Goal: Transaction & Acquisition: Subscribe to service/newsletter

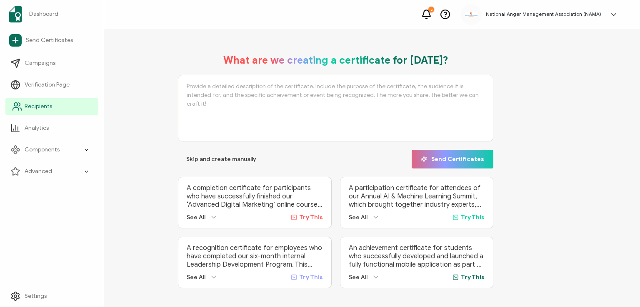
click at [25, 107] on span "Recipients" at bounding box center [38, 106] width 27 height 8
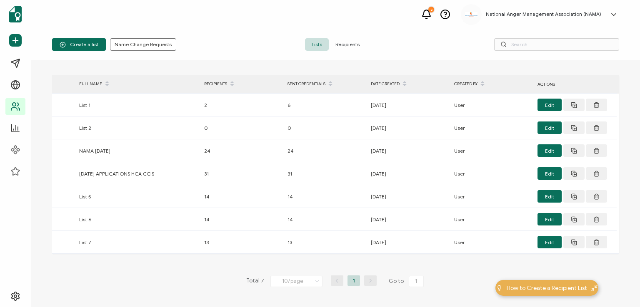
click at [345, 45] on span "Recipients" at bounding box center [347, 44] width 37 height 12
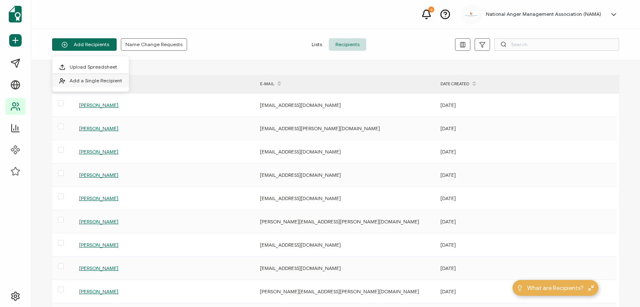
click at [95, 79] on span "Add a Single Recipient" at bounding box center [96, 80] width 52 height 6
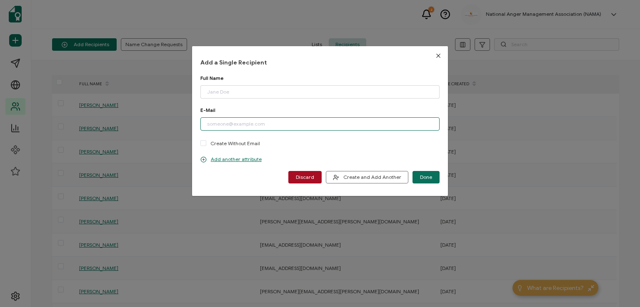
paste input "[EMAIL_ADDRESS][DOMAIN_NAME]"
type input "[EMAIL_ADDRESS][DOMAIN_NAME]"
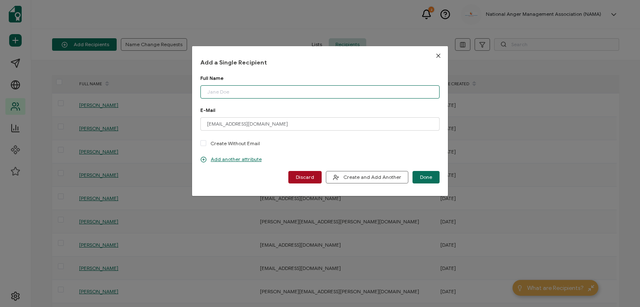
paste input "[PERSON_NAME]"
type input "[PERSON_NAME]"
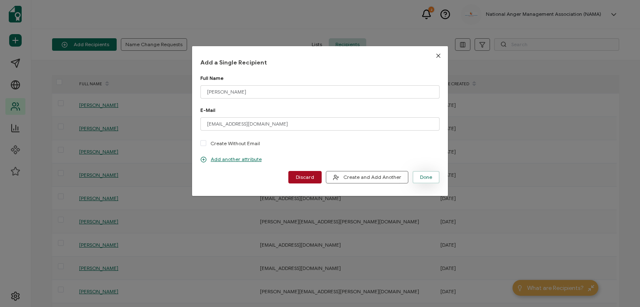
click at [422, 177] on span "Done" at bounding box center [426, 177] width 12 height 5
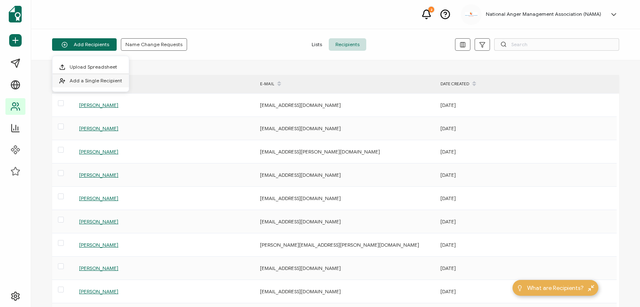
click at [93, 77] on span "Add a Single Recipient" at bounding box center [96, 80] width 52 height 6
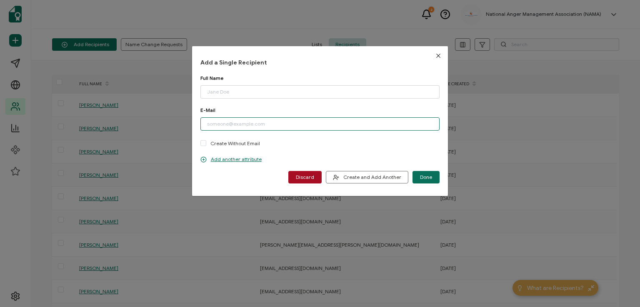
paste input "[EMAIL_ADDRESS][DOMAIN_NAME]"
type input "[EMAIL_ADDRESS][DOMAIN_NAME]"
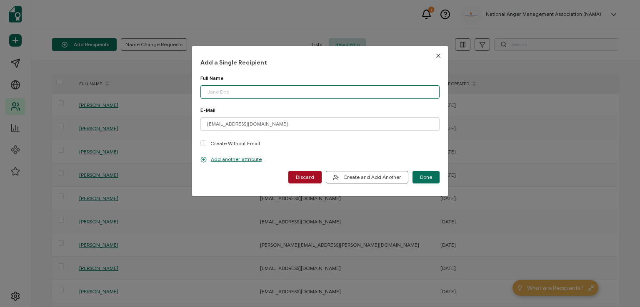
click at [251, 94] on input "dialog" at bounding box center [319, 91] width 239 height 13
type input "[PERSON_NAME]"
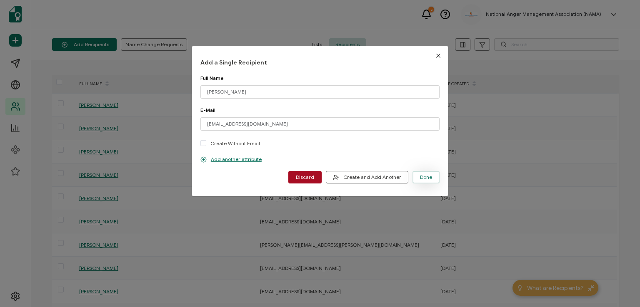
click at [426, 175] on span "Done" at bounding box center [426, 177] width 12 height 5
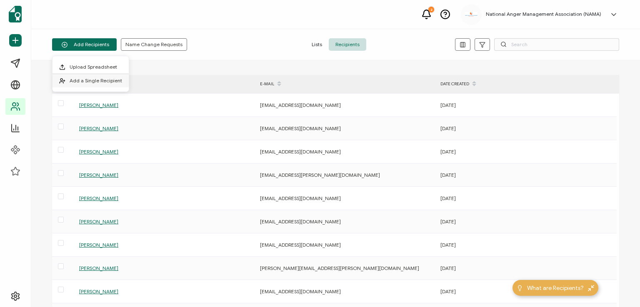
click at [93, 78] on span "Add a Single Recipient" at bounding box center [96, 80] width 52 height 6
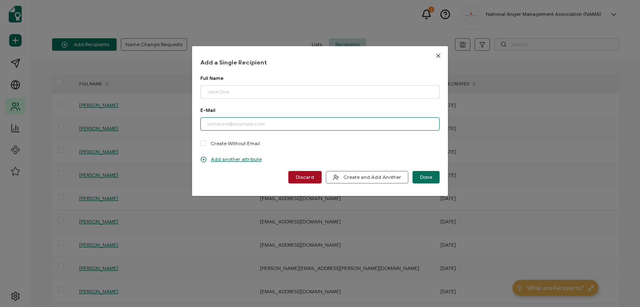
paste input "[EMAIL_ADDRESS][DOMAIN_NAME]"
type input "[EMAIL_ADDRESS][DOMAIN_NAME]"
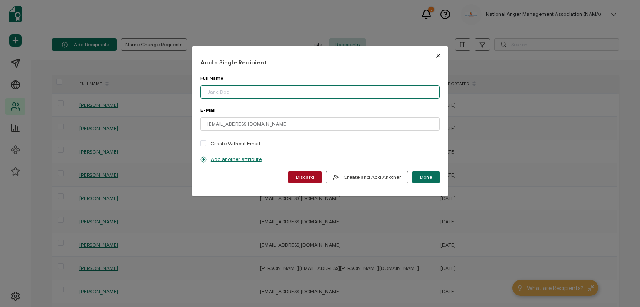
click at [250, 95] on input "dialog" at bounding box center [319, 91] width 239 height 13
type input "[PERSON_NAME]"
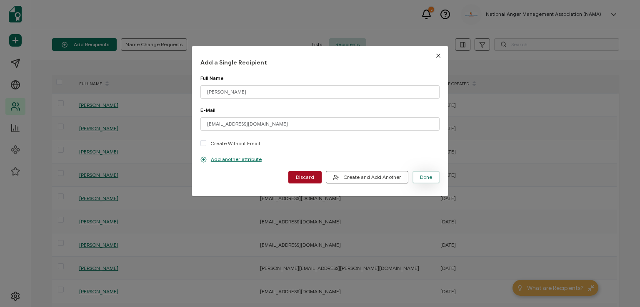
click at [426, 177] on span "Done" at bounding box center [426, 177] width 12 height 5
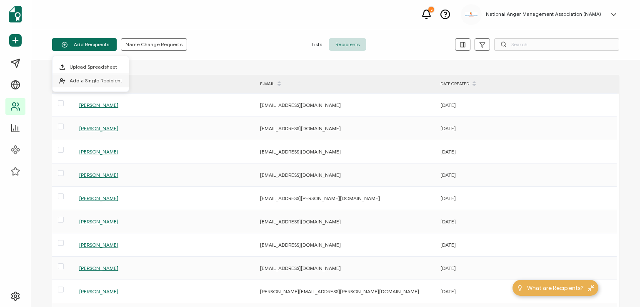
click at [93, 76] on li "Add a Single Recipient" at bounding box center [90, 80] width 76 height 13
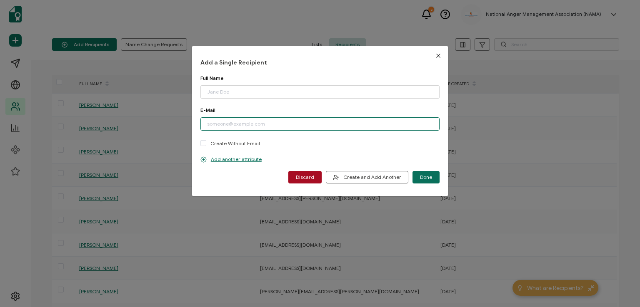
paste input "[EMAIL_ADDRESS][DOMAIN_NAME]"
type input "[EMAIL_ADDRESS][DOMAIN_NAME]"
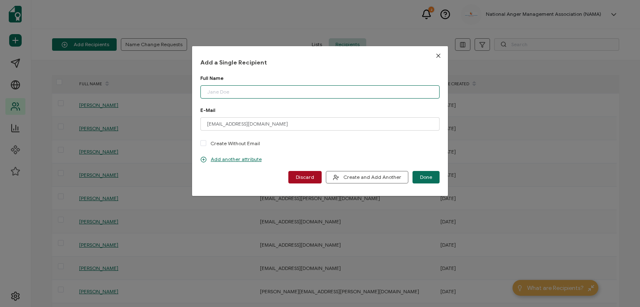
click at [256, 90] on input "dialog" at bounding box center [319, 91] width 239 height 13
type input "[PERSON_NAME]"
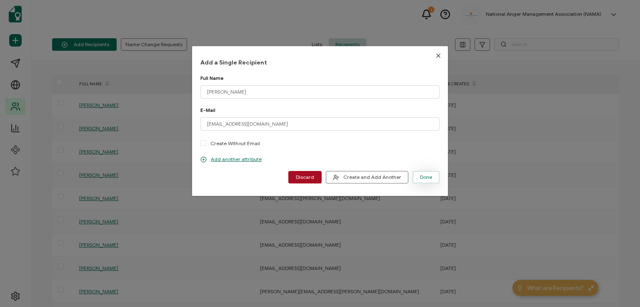
click at [426, 177] on span "Done" at bounding box center [426, 177] width 12 height 5
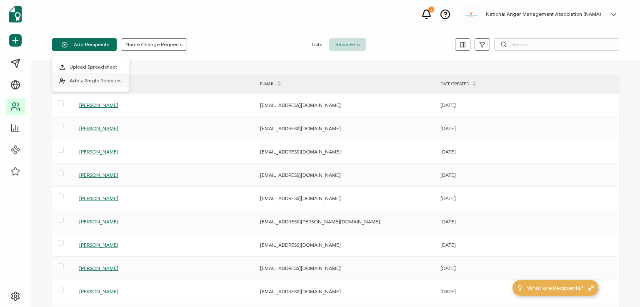
click at [91, 83] on span "Add a Single Recipient" at bounding box center [96, 80] width 52 height 6
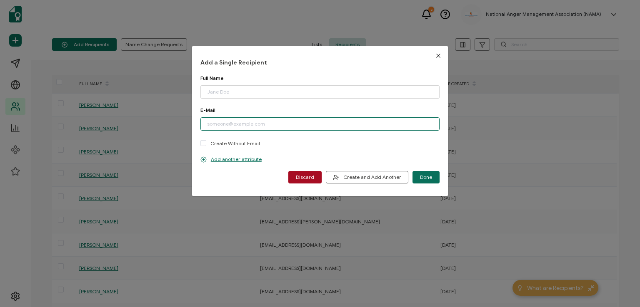
paste input "[EMAIL_ADDRESS][DOMAIN_NAME]"
type input "[EMAIL_ADDRESS][DOMAIN_NAME]"
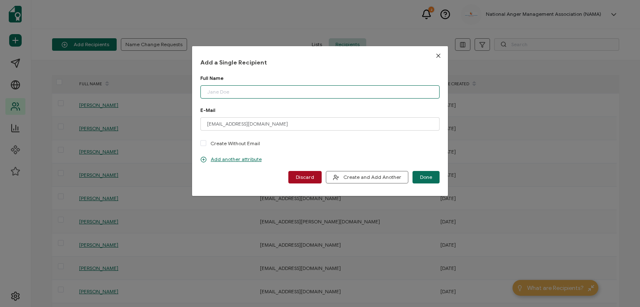
click at [257, 93] on input "dialog" at bounding box center [319, 91] width 239 height 13
type input "[PERSON_NAME]"
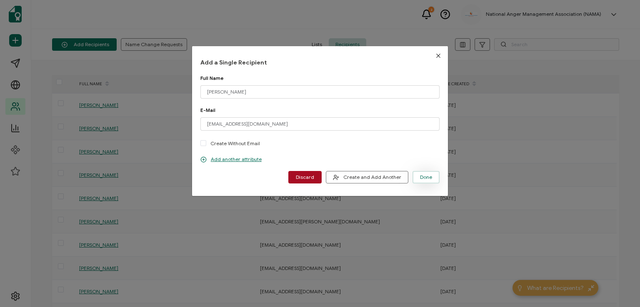
click at [420, 176] on span "Done" at bounding box center [426, 177] width 12 height 5
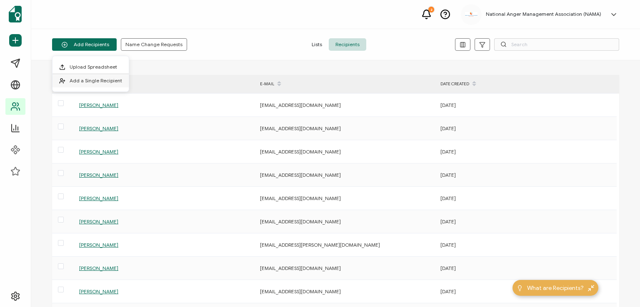
click at [92, 82] on span "Add a Single Recipient" at bounding box center [96, 80] width 52 height 6
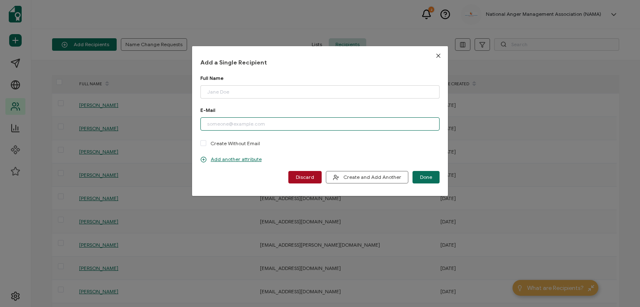
paste input "[EMAIL_ADDRESS][DOMAIN_NAME]"
type input "[EMAIL_ADDRESS][DOMAIN_NAME]"
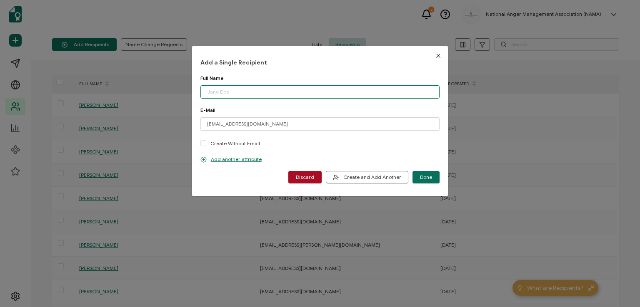
click at [252, 92] on input "dialog" at bounding box center [319, 91] width 239 height 13
type input "[PERSON_NAME]"
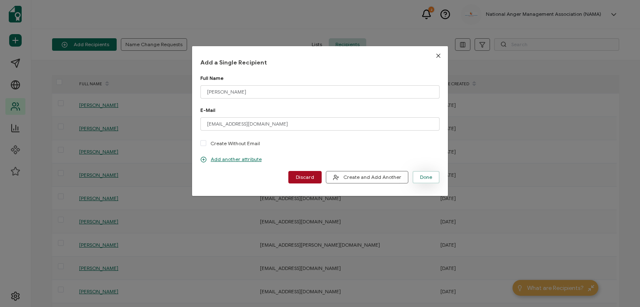
click at [428, 175] on span "Done" at bounding box center [426, 177] width 12 height 5
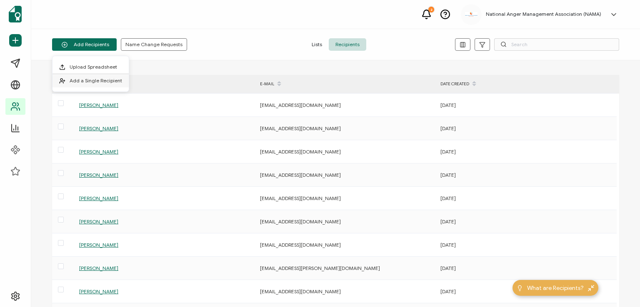
click at [100, 80] on span "Add a Single Recipient" at bounding box center [96, 80] width 52 height 6
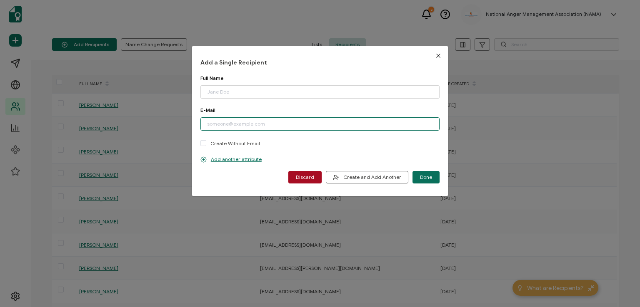
paste input "[PERSON_NAME][EMAIL_ADDRESS][DOMAIN_NAME]"
type input "[PERSON_NAME][EMAIL_ADDRESS][DOMAIN_NAME]"
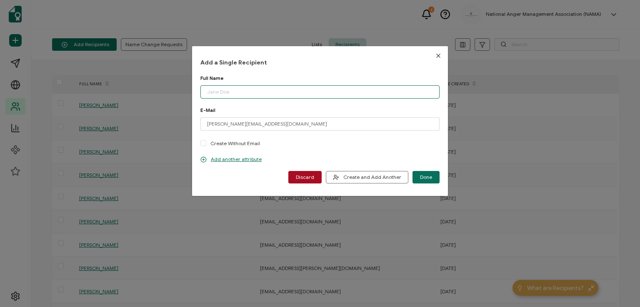
click at [240, 90] on input "dialog" at bounding box center [319, 91] width 239 height 13
type input "[PERSON_NAME]"
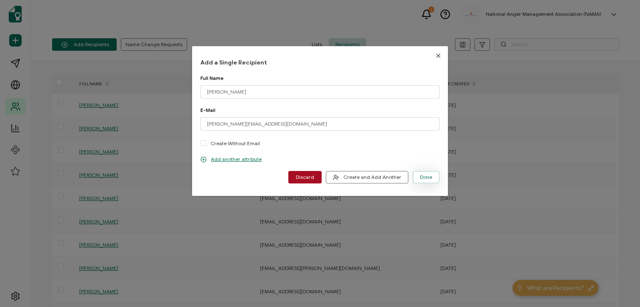
click at [421, 175] on span "Done" at bounding box center [426, 177] width 12 height 5
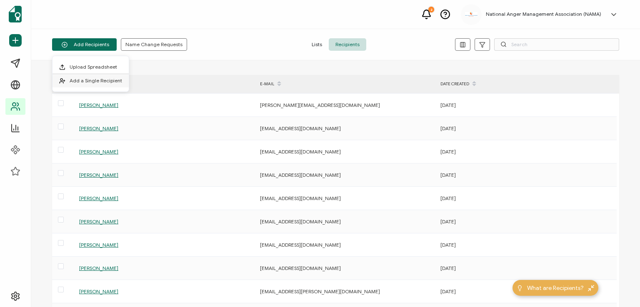
click at [97, 77] on li "Add a Single Recipient" at bounding box center [90, 80] width 76 height 13
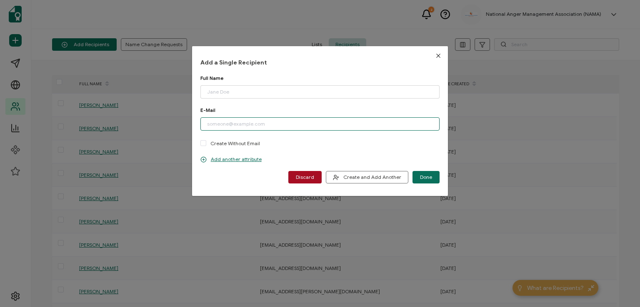
paste input "[EMAIL_ADDRESS][DOMAIN_NAME]"
type input "[EMAIL_ADDRESS][DOMAIN_NAME]"
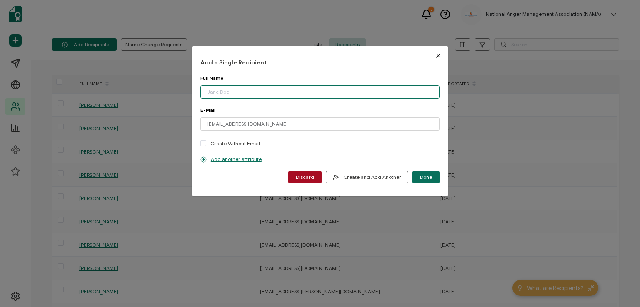
click at [244, 89] on input "dialog" at bounding box center [319, 91] width 239 height 13
type input "[PERSON_NAME]"
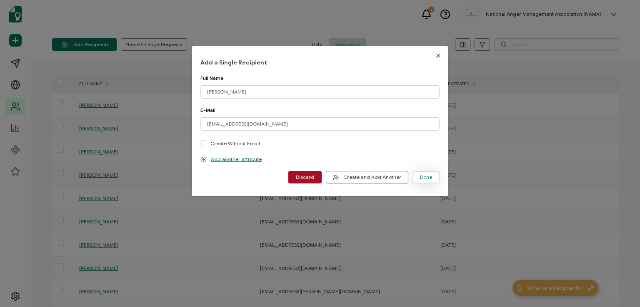
click at [427, 175] on span "Done" at bounding box center [426, 177] width 12 height 5
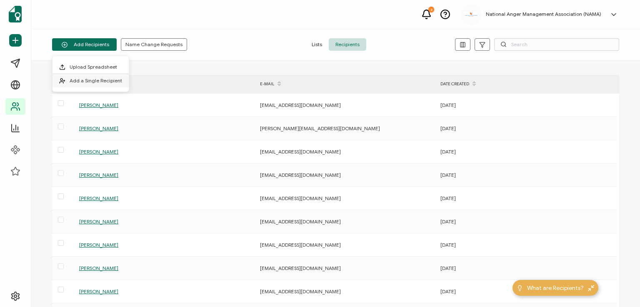
click at [93, 77] on span "Add a Single Recipient" at bounding box center [96, 80] width 52 height 6
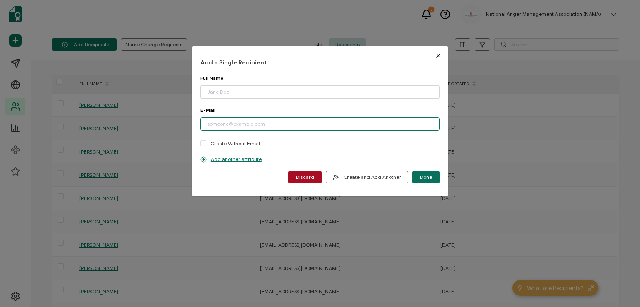
paste input "[EMAIL_ADDRESS][DOMAIN_NAME]"
type input "[EMAIL_ADDRESS][DOMAIN_NAME]"
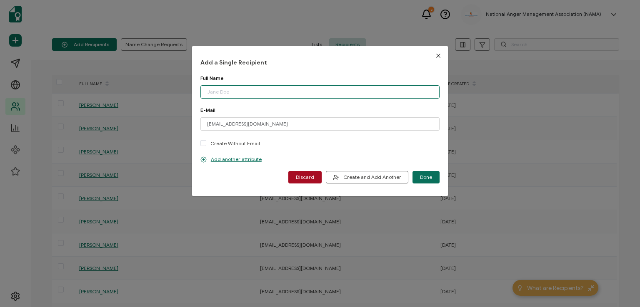
click at [244, 89] on input "dialog" at bounding box center [319, 91] width 239 height 13
type input "[PERSON_NAME]"
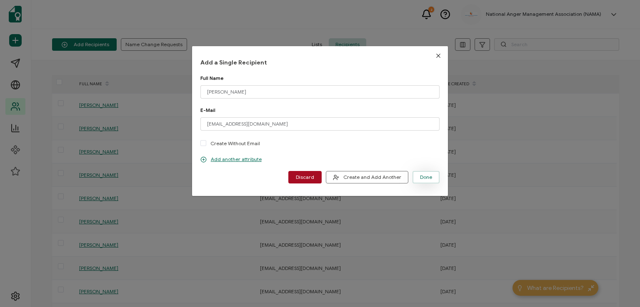
click at [421, 177] on span "Done" at bounding box center [426, 177] width 12 height 5
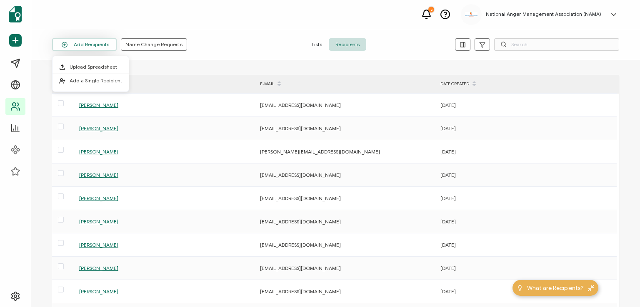
click at [89, 44] on button "Add Recipients" at bounding box center [84, 44] width 65 height 12
click at [90, 77] on span "Add a Single Recipient" at bounding box center [96, 80] width 52 height 6
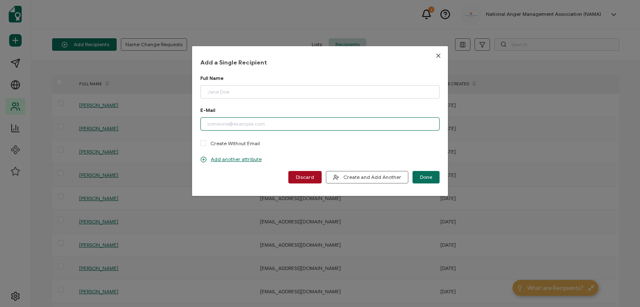
paste input "[EMAIL_ADDRESS][DOMAIN_NAME]"
type input "[EMAIL_ADDRESS][DOMAIN_NAME]"
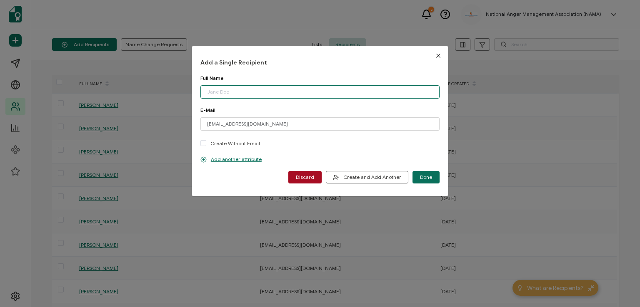
click at [246, 91] on input "dialog" at bounding box center [319, 91] width 239 height 13
type input "[PERSON_NAME]"
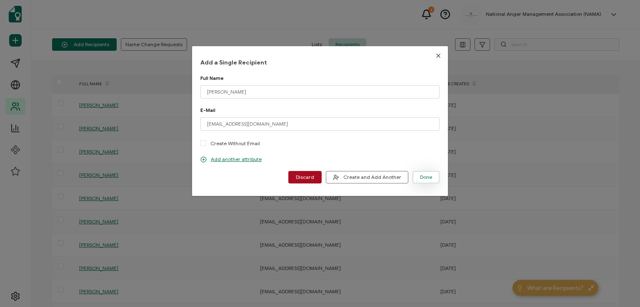
click at [426, 175] on span "Done" at bounding box center [426, 177] width 12 height 5
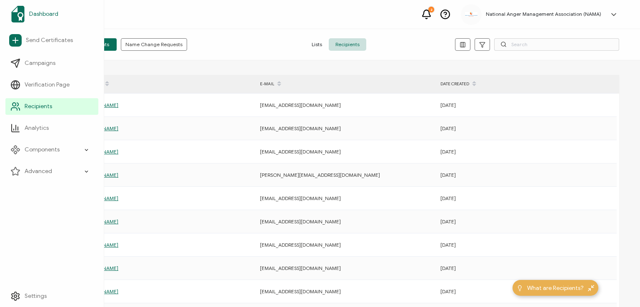
click at [39, 14] on span "Dashboard" at bounding box center [43, 14] width 29 height 8
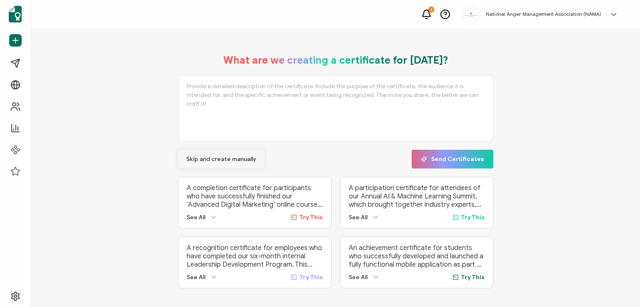
click at [209, 158] on span "Skip and create manually" at bounding box center [221, 160] width 70 height 6
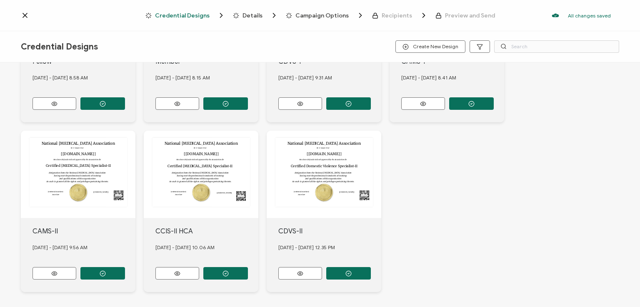
scroll to position [318, 0]
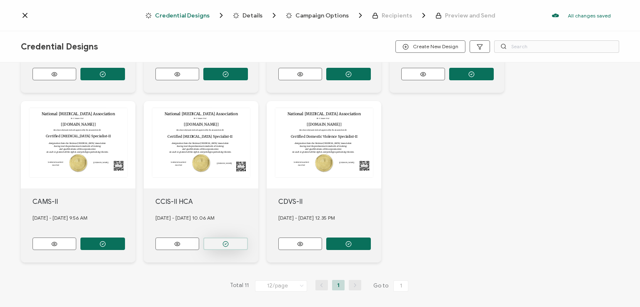
click at [225, 241] on icon "button" at bounding box center [225, 244] width 6 height 6
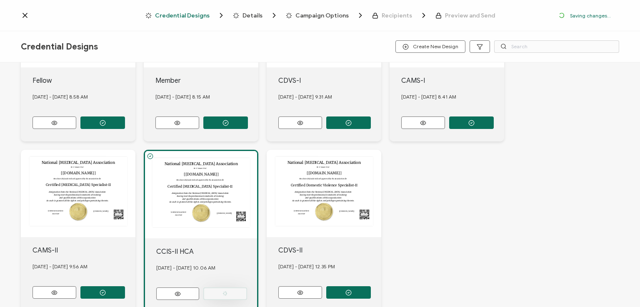
scroll to position [366, 0]
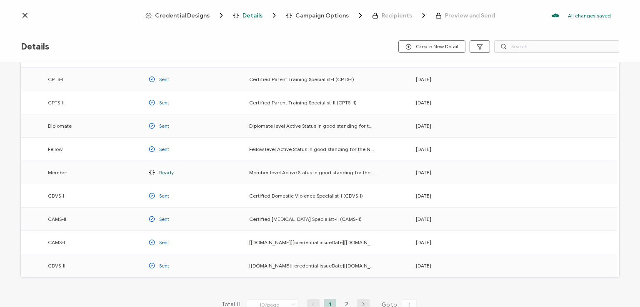
scroll to position [110, 0]
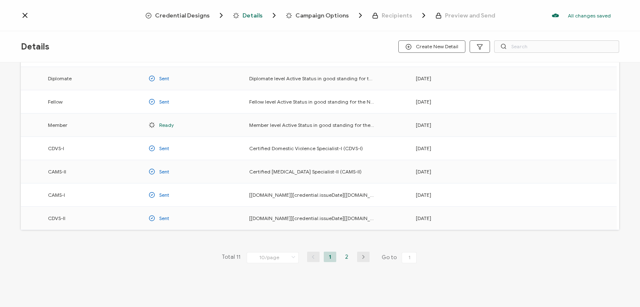
click at [343, 256] on li "2" at bounding box center [346, 257] width 12 height 10
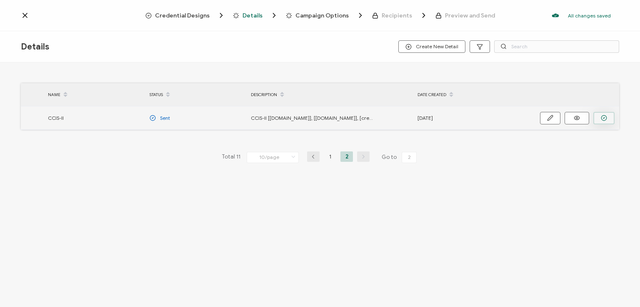
click at [600, 118] on icon "button" at bounding box center [603, 118] width 6 height 6
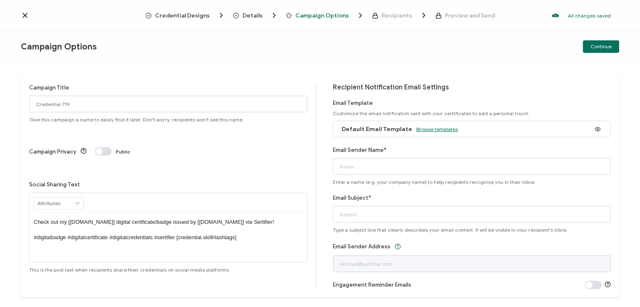
click at [423, 129] on span "Browse templates" at bounding box center [437, 129] width 42 height 6
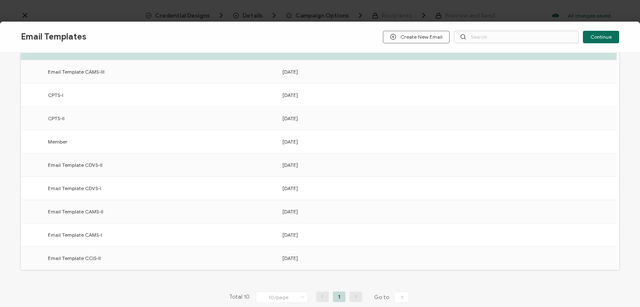
scroll to position [129, 0]
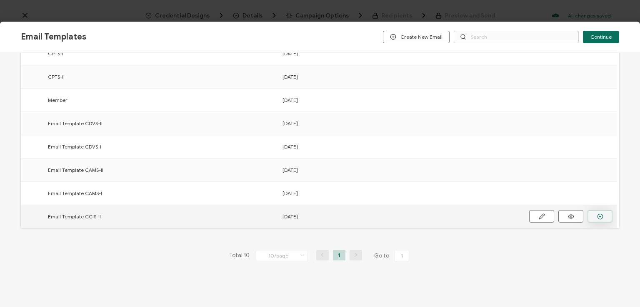
click at [597, 215] on icon "button" at bounding box center [600, 217] width 6 height 6
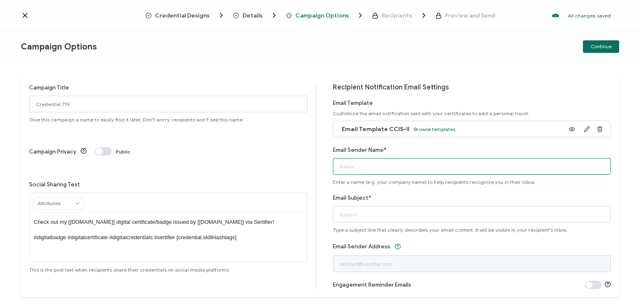
click at [436, 167] on input "Email Sender Name*" at bounding box center [472, 166] width 278 height 17
type input "National [MEDICAL_DATA] Association"
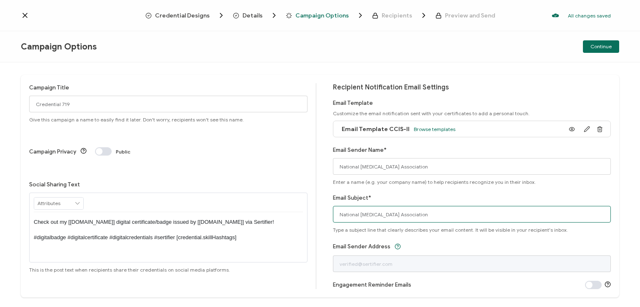
drag, startPoint x: 433, startPoint y: 212, endPoint x: 293, endPoint y: 212, distance: 140.3
click at [293, 212] on div "Campaign Title Credential 719 Give this campaign a name to easily find it later…" at bounding box center [320, 186] width 598 height 223
type input "CCIS-II digital certificate"
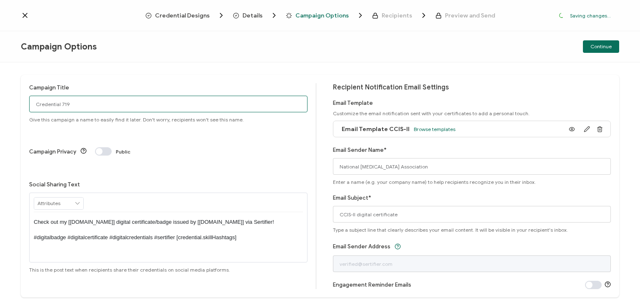
drag, startPoint x: 105, startPoint y: 106, endPoint x: 0, endPoint y: 96, distance: 105.4
click at [0, 96] on div "Campaign Title Credential 719 Give this campaign a name to easily find it later…" at bounding box center [320, 184] width 640 height 245
type input "CCIS-II HCA 10 - [DATE]"
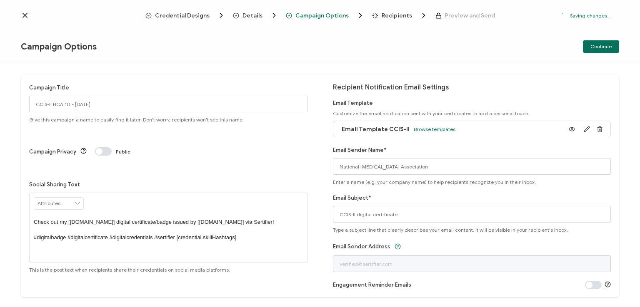
click at [165, 219] on p "Check out my [[DOMAIN_NAME]] digital certificate/badge issued by [[DOMAIN_NAME]…" at bounding box center [168, 230] width 269 height 23
click at [241, 180] on div "Social Sharing Text RECIPIENT Recipient Name Recipient E-Mail CREDENTIAL Creden…" at bounding box center [168, 226] width 278 height 93
click at [598, 45] on span "Continue" at bounding box center [600, 46] width 21 height 5
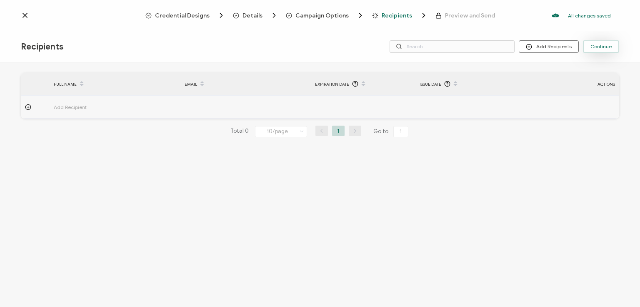
click at [600, 47] on span "Continue" at bounding box center [600, 46] width 21 height 5
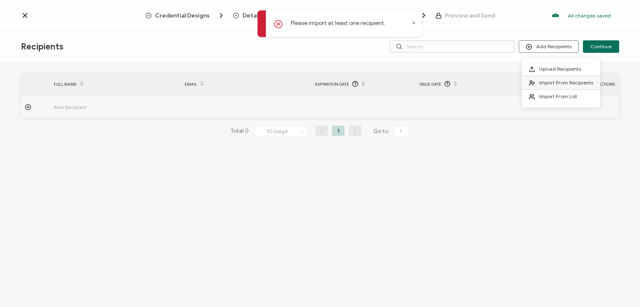
click at [543, 81] on span "Import From Recipients" at bounding box center [566, 83] width 54 height 6
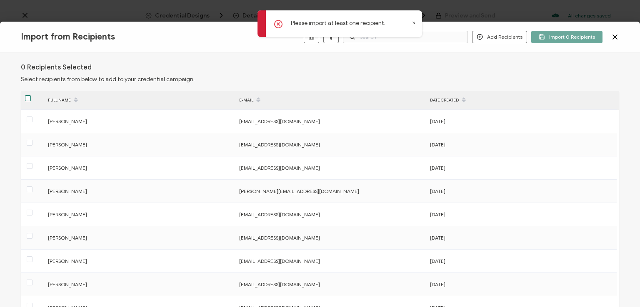
click at [26, 99] on span at bounding box center [28, 98] width 6 height 6
click at [31, 95] on input "checkbox" at bounding box center [31, 95] width 0 height 0
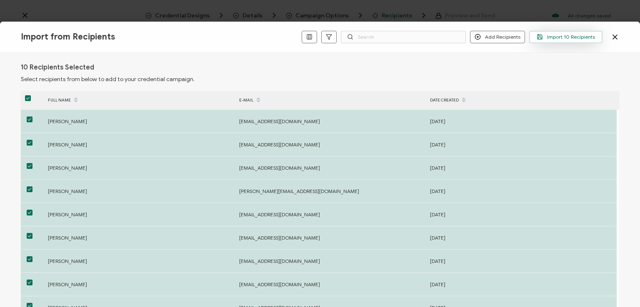
click at [560, 37] on span "Import 10 Recipients" at bounding box center [565, 37] width 58 height 6
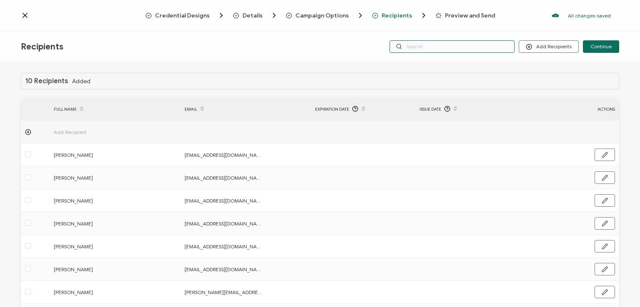
click at [438, 50] on input "text" at bounding box center [451, 46] width 125 height 12
click at [437, 30] on div "Credential Designs Details Campaign Options Recipients Preview and Send All cha…" at bounding box center [320, 15] width 640 height 31
click at [435, 44] on input "text" at bounding box center [451, 46] width 125 height 12
click at [434, 58] on div "Recipients Add Recipients Continue" at bounding box center [320, 46] width 640 height 31
click at [598, 50] on button "Continue" at bounding box center [601, 46] width 36 height 12
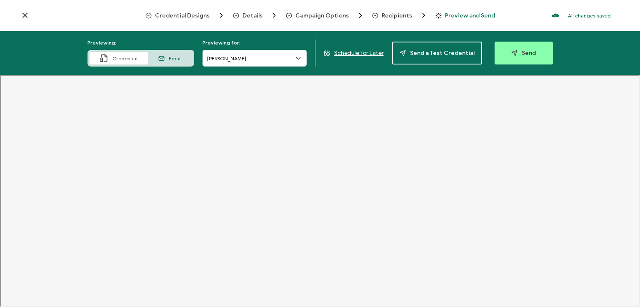
click at [391, 15] on span "Recipients" at bounding box center [396, 15] width 30 height 6
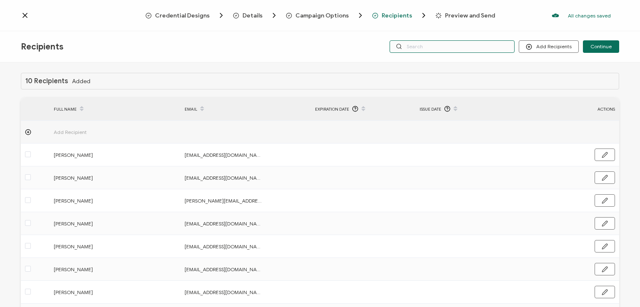
click at [425, 45] on input "text" at bounding box center [451, 46] width 125 height 12
click at [430, 31] on div "Recipients Add Recipients Upload Recipients Import From Recipients Import From …" at bounding box center [320, 46] width 640 height 31
click at [433, 45] on input "text" at bounding box center [451, 46] width 125 height 12
click at [441, 58] on div "Recipients Add Recipients Upload Recipients Import From Recipients Import From …" at bounding box center [320, 46] width 640 height 31
click at [600, 45] on span "Continue" at bounding box center [600, 46] width 21 height 5
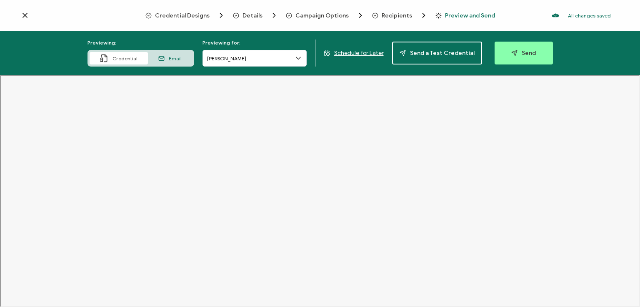
click at [395, 11] on div "Recipients" at bounding box center [388, 15] width 33 height 8
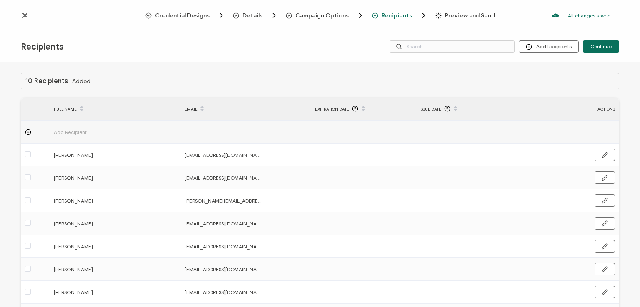
click at [363, 37] on div "Recipients Add Recipients Upload Recipients Import From Recipients Import From …" at bounding box center [320, 46] width 640 height 31
click at [495, 44] on input "text" at bounding box center [451, 46] width 125 height 12
click at [478, 59] on div "Recipients Add Recipients Continue" at bounding box center [320, 46] width 640 height 31
click at [472, 46] on input "text" at bounding box center [451, 46] width 125 height 12
click at [471, 27] on div "Credential Designs Details Campaign Options Recipients Preview and Send All cha…" at bounding box center [320, 15] width 640 height 31
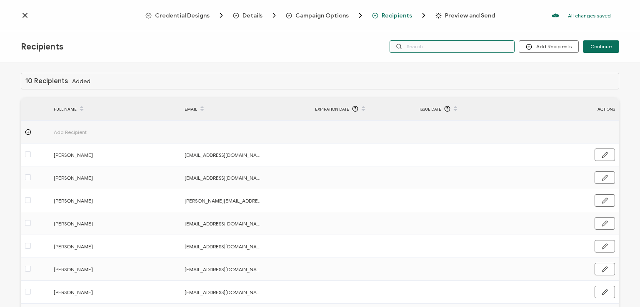
click at [466, 46] on input "text" at bounding box center [451, 46] width 125 height 12
click at [463, 64] on div "10 Recipients Added FULL NAME EMAIL Expiration Date Issue Date ACTIONS Add Reci…" at bounding box center [320, 185] width 640 height 247
click at [598, 46] on span "Continue" at bounding box center [600, 46] width 21 height 5
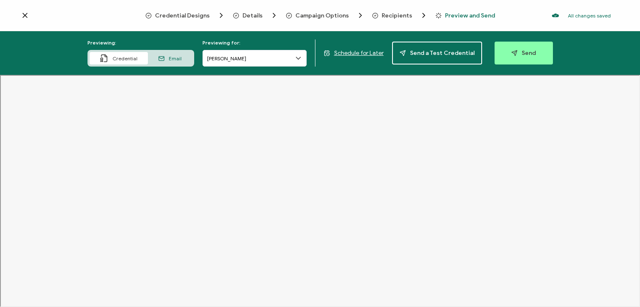
click at [396, 14] on span "Recipients" at bounding box center [396, 15] width 30 height 6
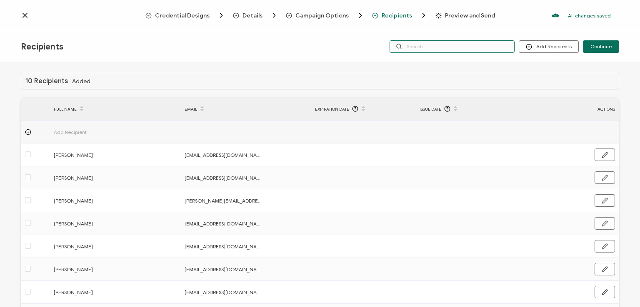
click at [410, 45] on input "text" at bounding box center [451, 46] width 125 height 12
click at [411, 30] on div "Credential Designs Details Campaign Options Recipients Preview and Send All cha…" at bounding box center [320, 15] width 640 height 31
click at [422, 42] on input "text" at bounding box center [451, 46] width 125 height 12
click at [425, 57] on div "Recipients Add Recipients Upload Recipients Import From Recipients Import From …" at bounding box center [320, 46] width 640 height 31
click at [602, 45] on span "Continue" at bounding box center [600, 46] width 21 height 5
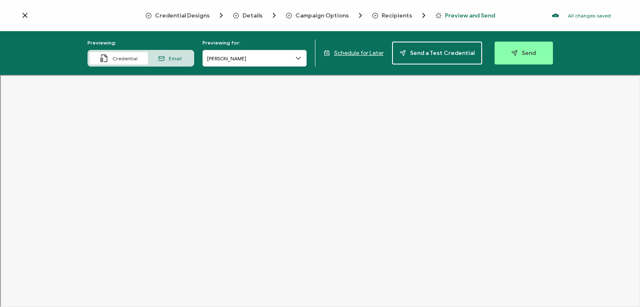
click at [388, 14] on span "Recipients" at bounding box center [396, 15] width 30 height 6
click at [517, 50] on span "Send" at bounding box center [523, 53] width 25 height 6
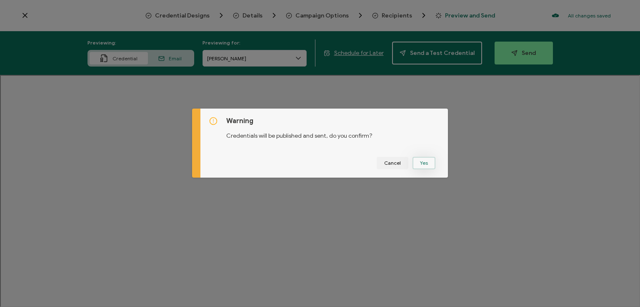
click at [426, 160] on button "Yes" at bounding box center [423, 163] width 23 height 12
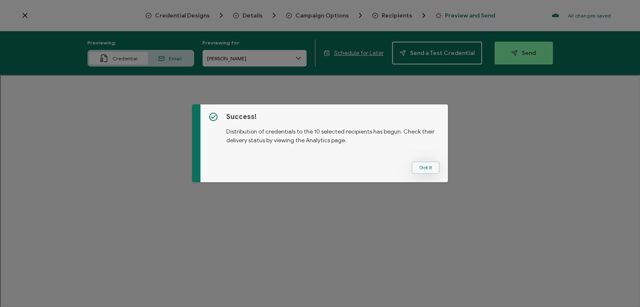
click at [421, 167] on button "Got It" at bounding box center [425, 168] width 28 height 12
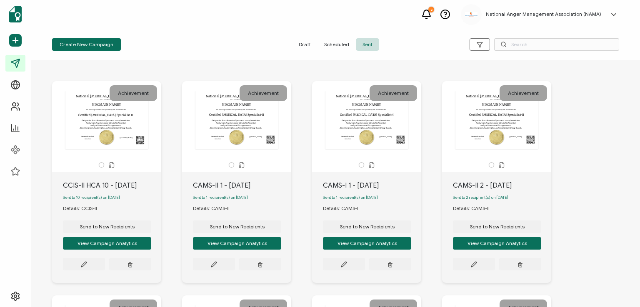
drag, startPoint x: 418, startPoint y: 80, endPoint x: 416, endPoint y: 66, distance: 14.2
